Goal: Check status: Check status

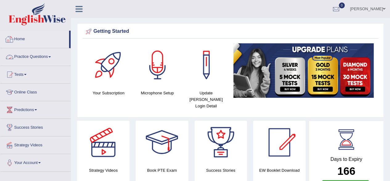
click at [14, 37] on div at bounding box center [9, 39] width 9 height 9
drag, startPoint x: 0, startPoint y: 0, endPoint x: 14, endPoint y: 37, distance: 39.7
click at [14, 37] on div at bounding box center [9, 39] width 9 height 9
click at [21, 42] on link "Home" at bounding box center [34, 38] width 69 height 15
click at [28, 40] on link "Home" at bounding box center [34, 38] width 69 height 15
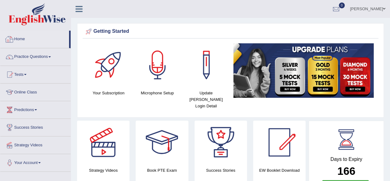
click at [24, 38] on link "Home" at bounding box center [34, 38] width 69 height 15
click at [43, 40] on link "Home" at bounding box center [34, 38] width 69 height 15
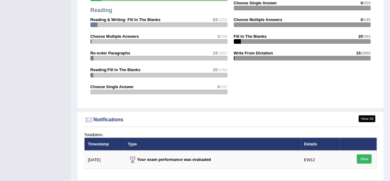
scroll to position [805, 0]
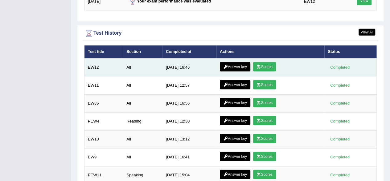
click at [267, 62] on link "Scores" at bounding box center [264, 66] width 23 height 9
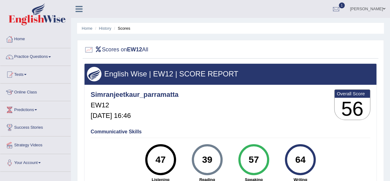
click at [21, 42] on link "Home" at bounding box center [35, 38] width 70 height 15
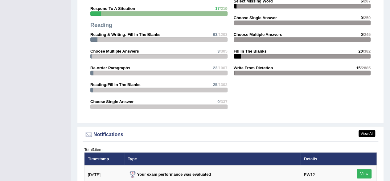
scroll to position [790, 0]
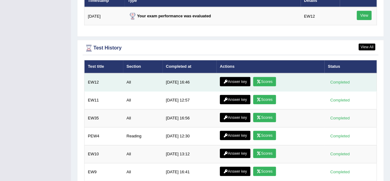
click at [234, 77] on link "Answer key" at bounding box center [235, 81] width 31 height 9
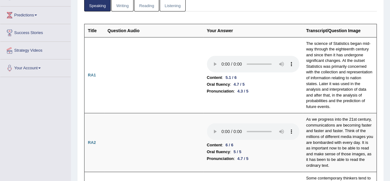
scroll to position [42, 0]
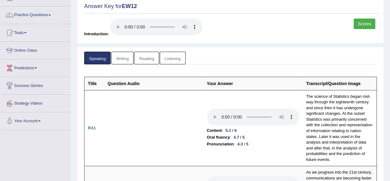
click at [115, 59] on link "Writing" at bounding box center [122, 58] width 22 height 13
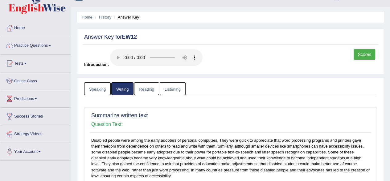
scroll to position [0, 0]
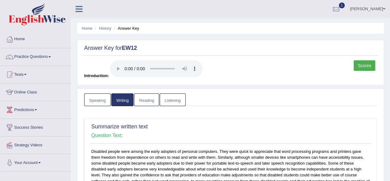
click at [145, 97] on link "Reading" at bounding box center [146, 99] width 25 height 13
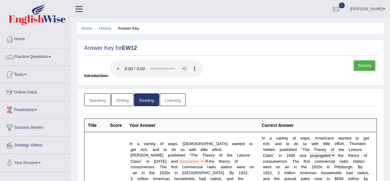
click at [164, 100] on link "Listening" at bounding box center [173, 99] width 26 height 13
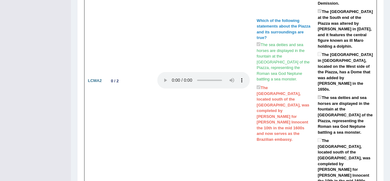
scroll to position [59, 0]
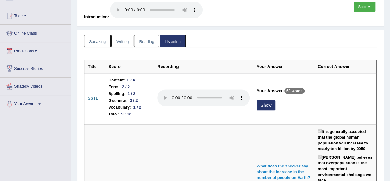
click at [371, 6] on link "Scores" at bounding box center [365, 7] width 22 height 10
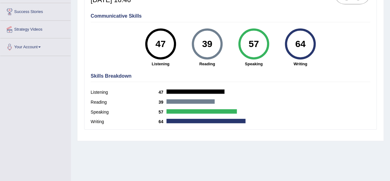
scroll to position [117, 0]
